Goal: Check status: Check status

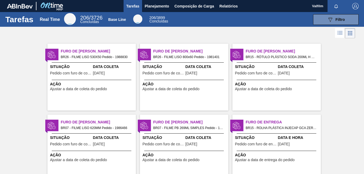
click at [174, 62] on div "Furo de Coleta BR26 - FILME LISO 800x60 Pedido - 1981401 Situação Pedido com fu…" at bounding box center [184, 77] width 88 height 67
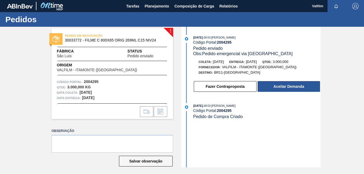
click at [118, 39] on span "30033772 - FILME C 800X65 ORIG 269ML C15 NIV24" at bounding box center [113, 40] width 97 height 4
drag, startPoint x: 118, startPoint y: 39, endPoint x: 140, endPoint y: 39, distance: 22.3
click at [140, 39] on span "30033772 - FILME C 800X65 ORIG 269ML C15 NIV24" at bounding box center [113, 40] width 97 height 4
drag, startPoint x: 156, startPoint y: 41, endPoint x: 65, endPoint y: 43, distance: 90.7
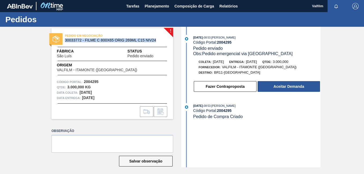
click at [65, 43] on div "PEDIDO EM NEGOCIAÇÃO 30033772 - FILME C 800X65 ORIG 269ML C15 NIV24" at bounding box center [112, 38] width 122 height 12
copy span "30033772 - FILME C 800X65 ORIG 269ML C15 NIV24"
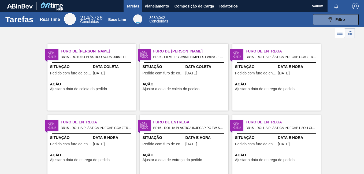
click at [335, 36] on li at bounding box center [340, 33] width 10 height 10
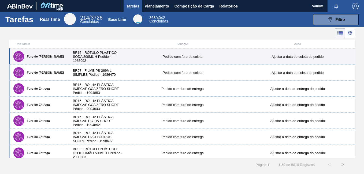
click at [160, 57] on div "Pedido com furo de coleta" at bounding box center [182, 57] width 115 height 4
